Goal: Task Accomplishment & Management: Manage account settings

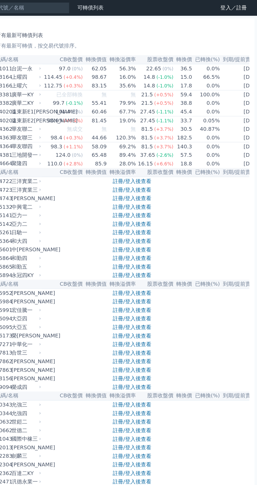
click at [236, 8] on link "登入／註冊" at bounding box center [238, 6] width 29 height 8
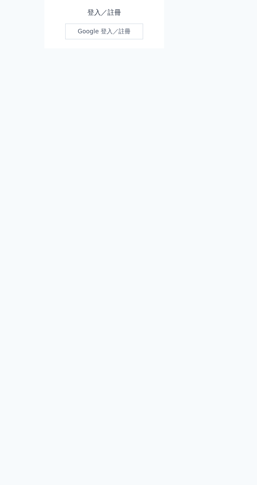
click at [140, 50] on link "Google 登入／註冊" at bounding box center [128, 46] width 55 height 11
